Goal: Information Seeking & Learning: Learn about a topic

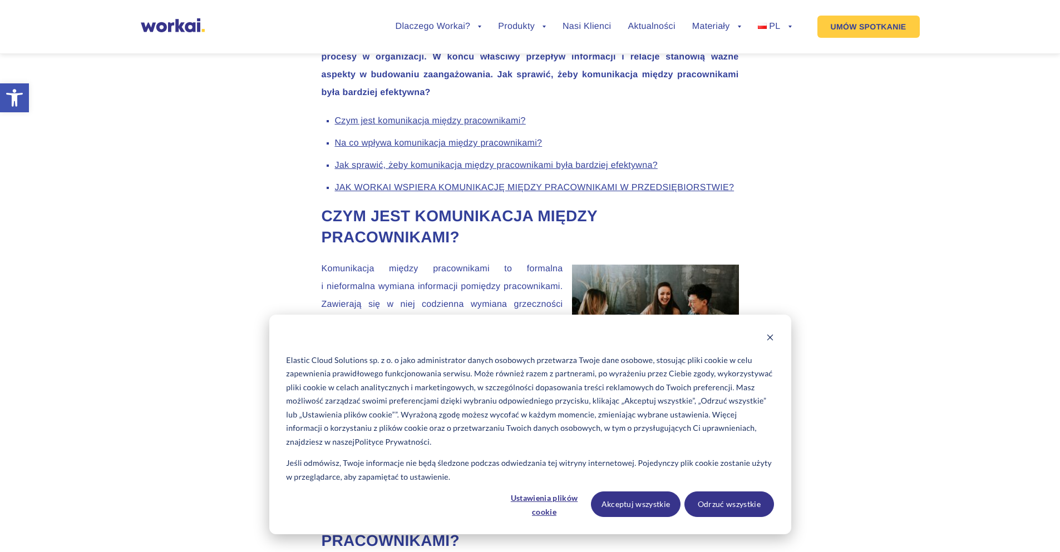
scroll to position [1105, 0]
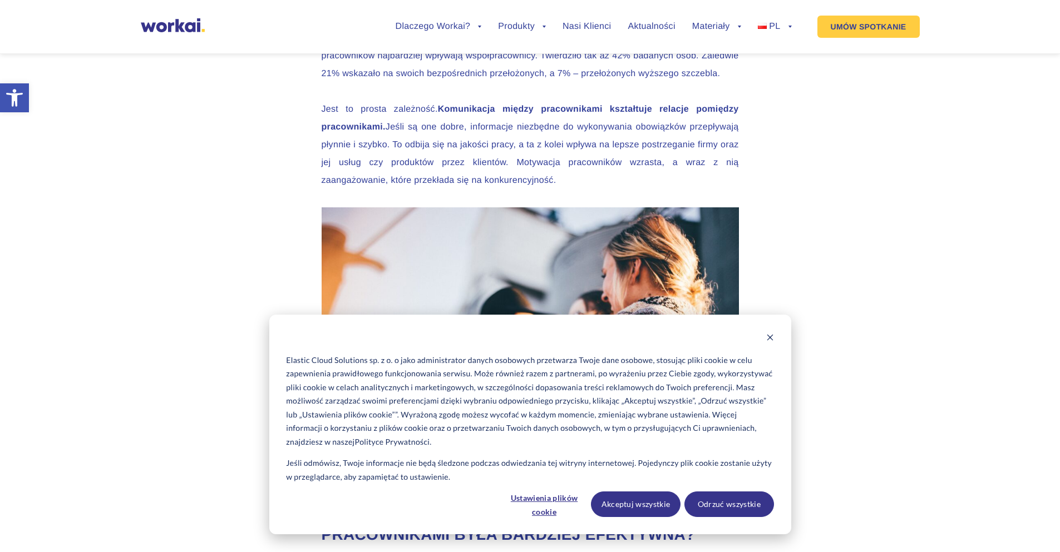
click at [394, 442] on link "Polityce Prywatności." at bounding box center [393, 443] width 77 height 14
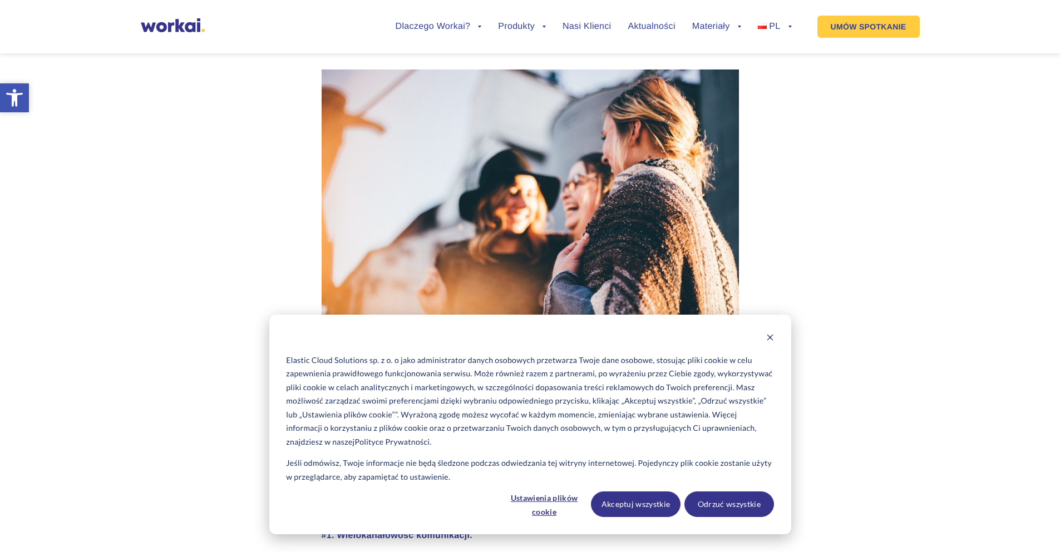
click at [14, 98] on icon at bounding box center [14, 97] width 17 height 17
